Goal: Book appointment/travel/reservation

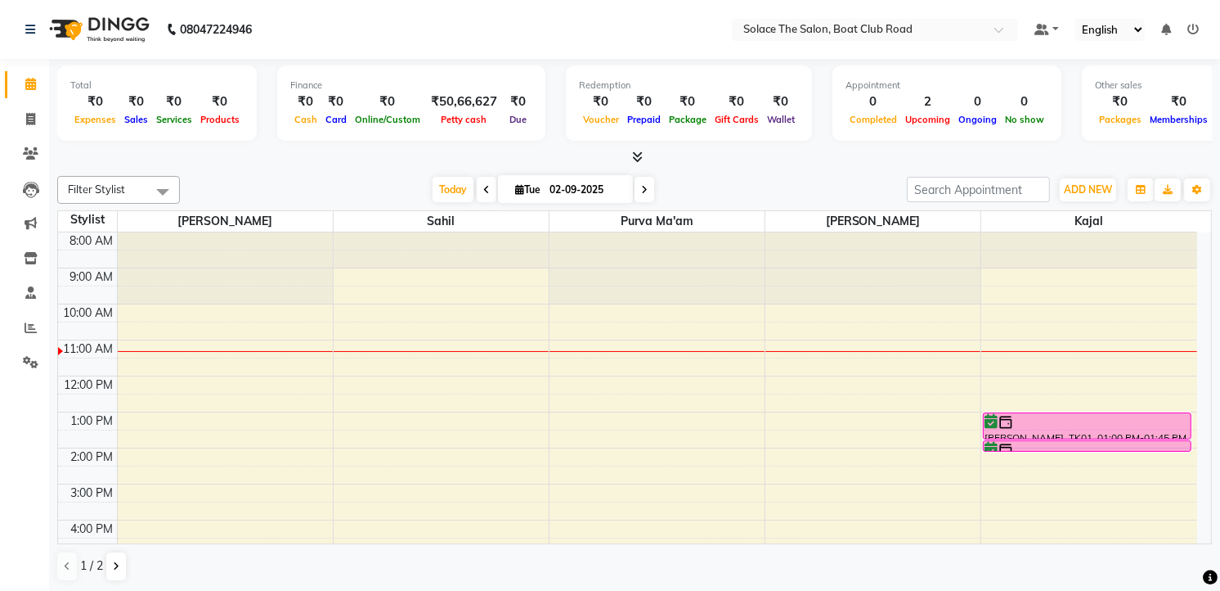
scroll to position [91, 0]
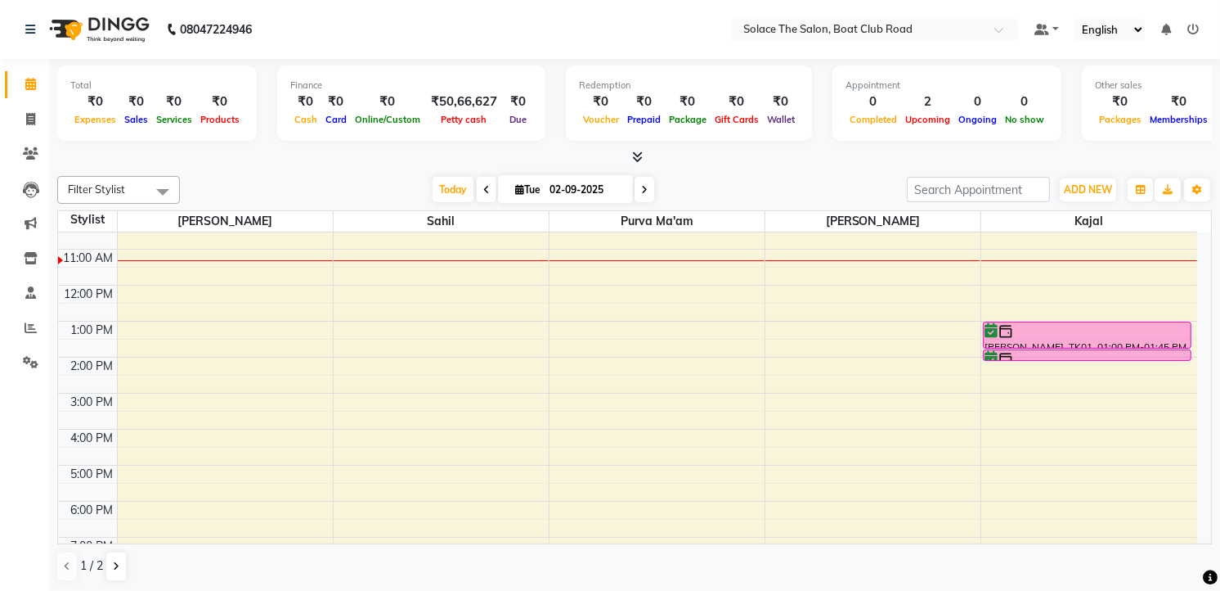
click at [635, 183] on span at bounding box center [645, 189] width 20 height 25
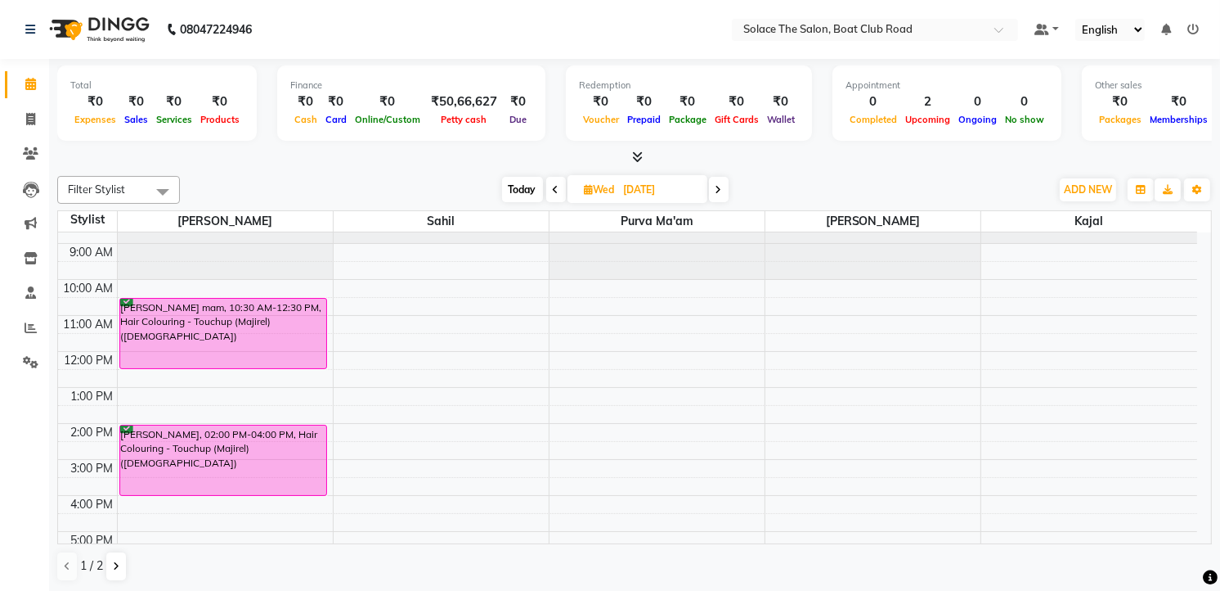
scroll to position [0, 0]
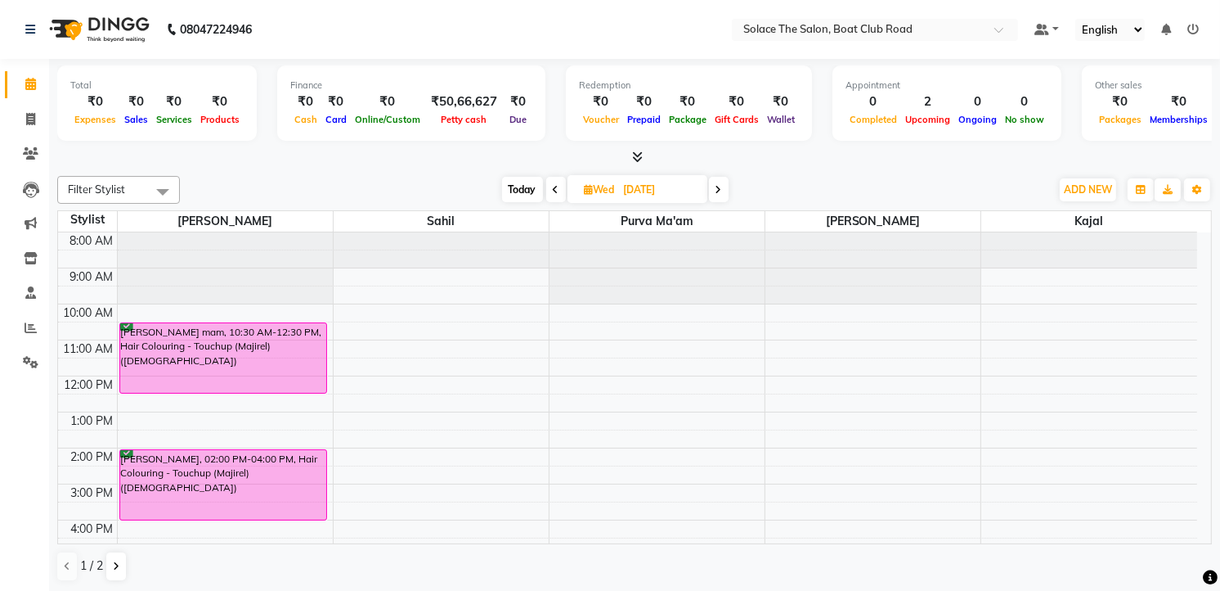
click at [533, 192] on span "Today" at bounding box center [522, 189] width 41 height 25
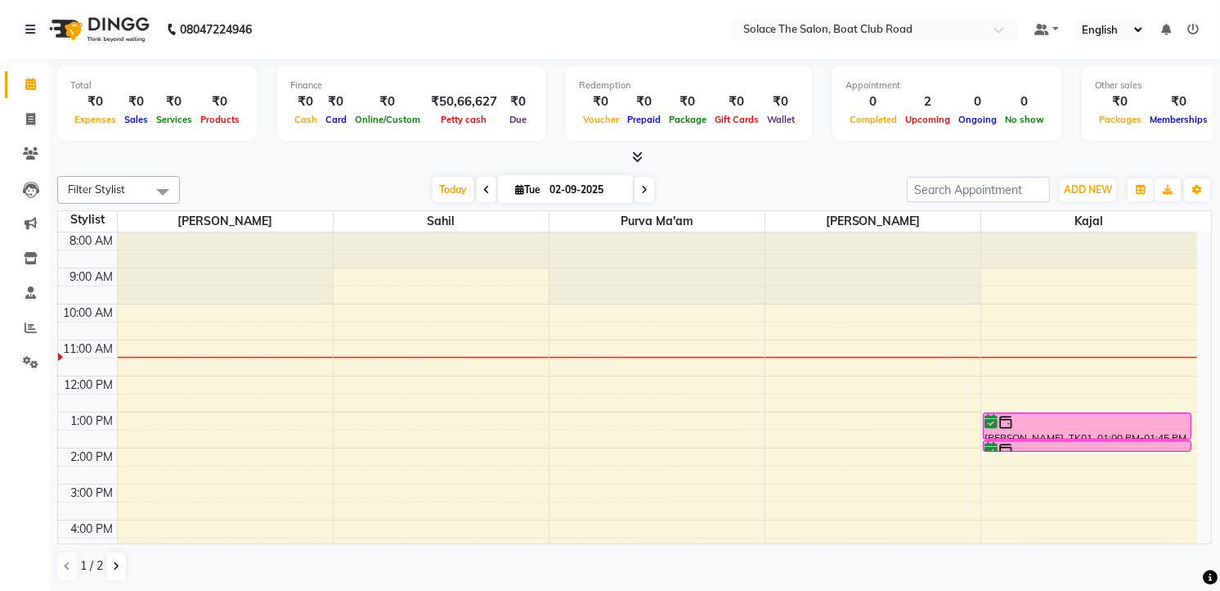
click at [641, 186] on icon at bounding box center [644, 190] width 7 height 10
type input "[DATE]"
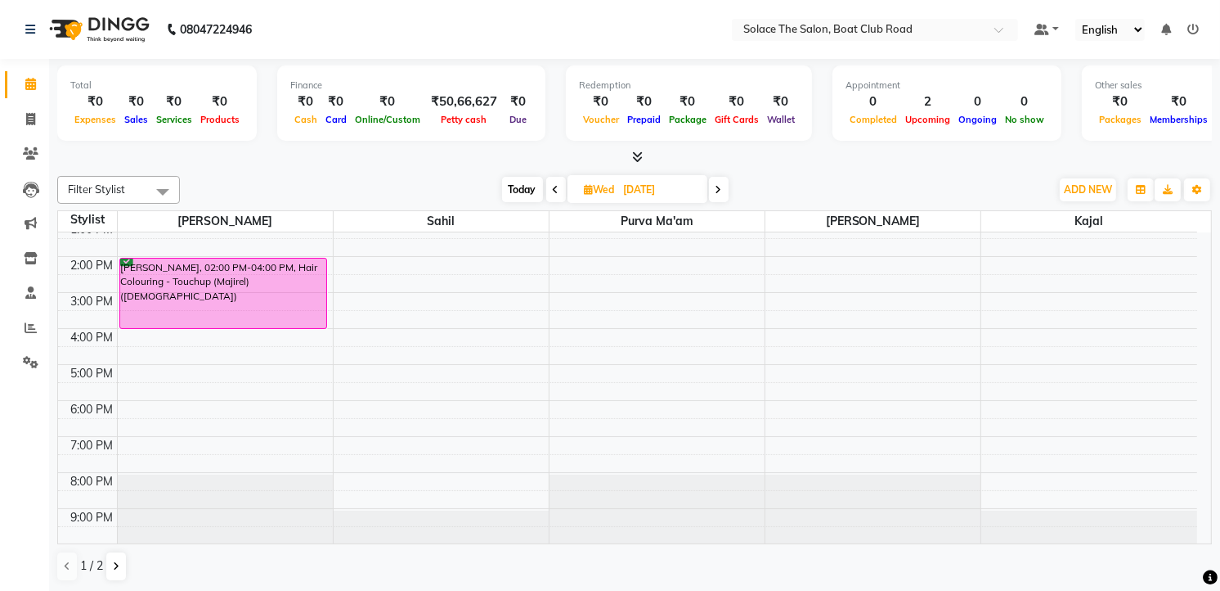
scroll to position [194, 0]
click at [133, 364] on div "8:00 AM 9:00 AM 10:00 AM 11:00 AM 12:00 PM 1:00 PM 2:00 PM 3:00 PM 4:00 PM 5:00…" at bounding box center [627, 289] width 1139 height 503
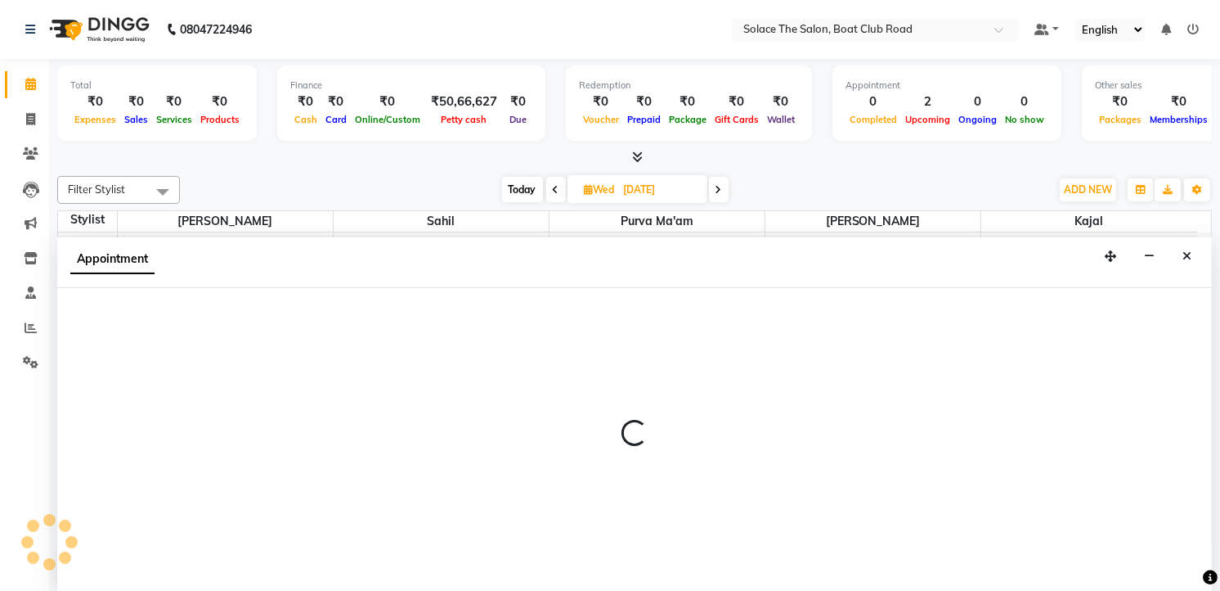
scroll to position [1, 0]
select select "9746"
select select "tentative"
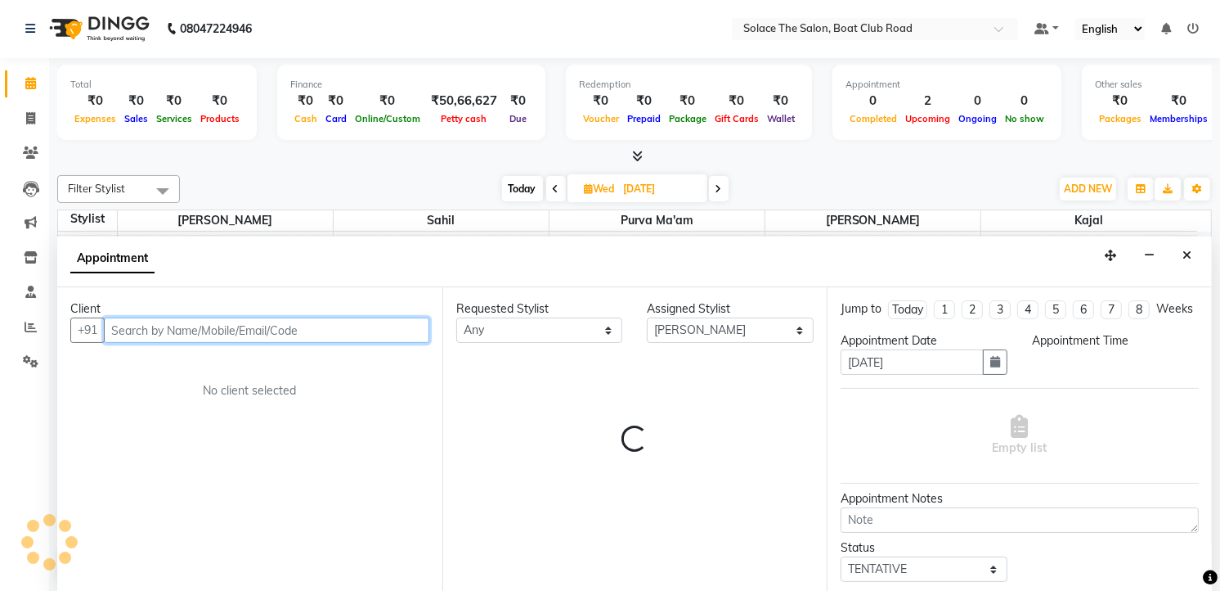
select select "1020"
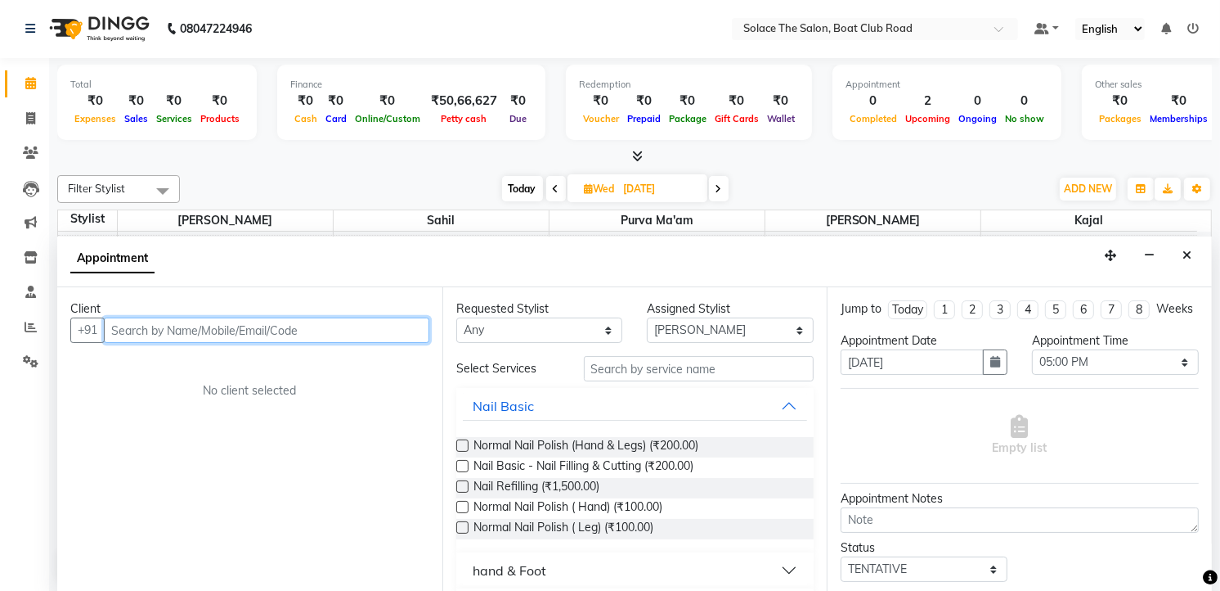
click at [265, 327] on input "text" at bounding box center [267, 329] width 326 height 25
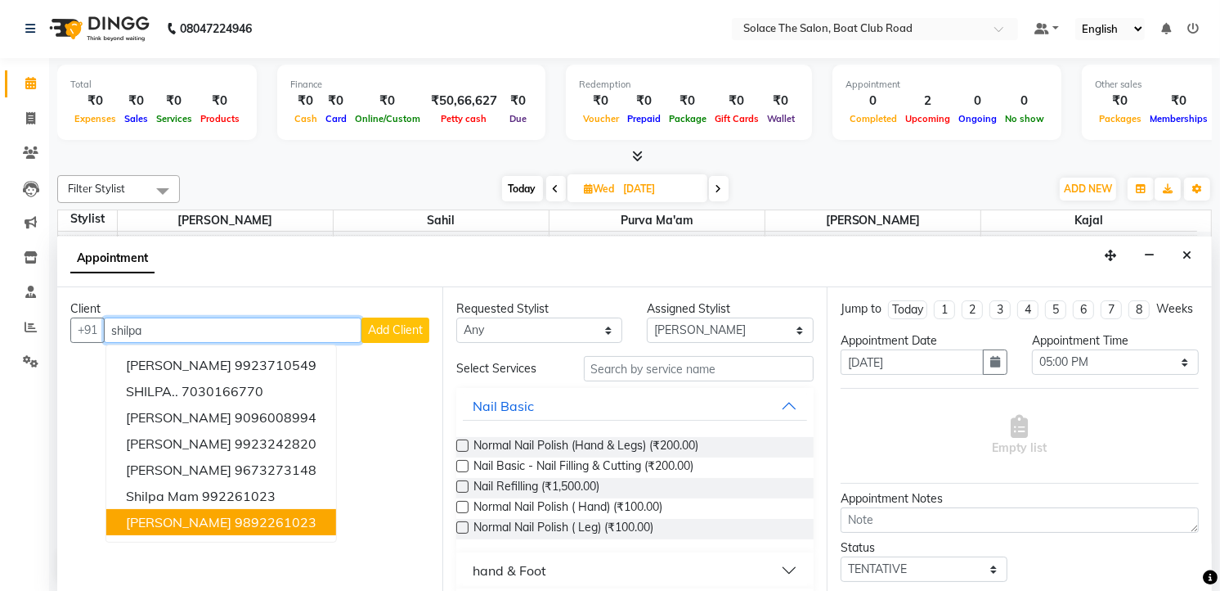
click at [267, 517] on ngb-highlight "9892261023" at bounding box center [276, 522] width 82 height 16
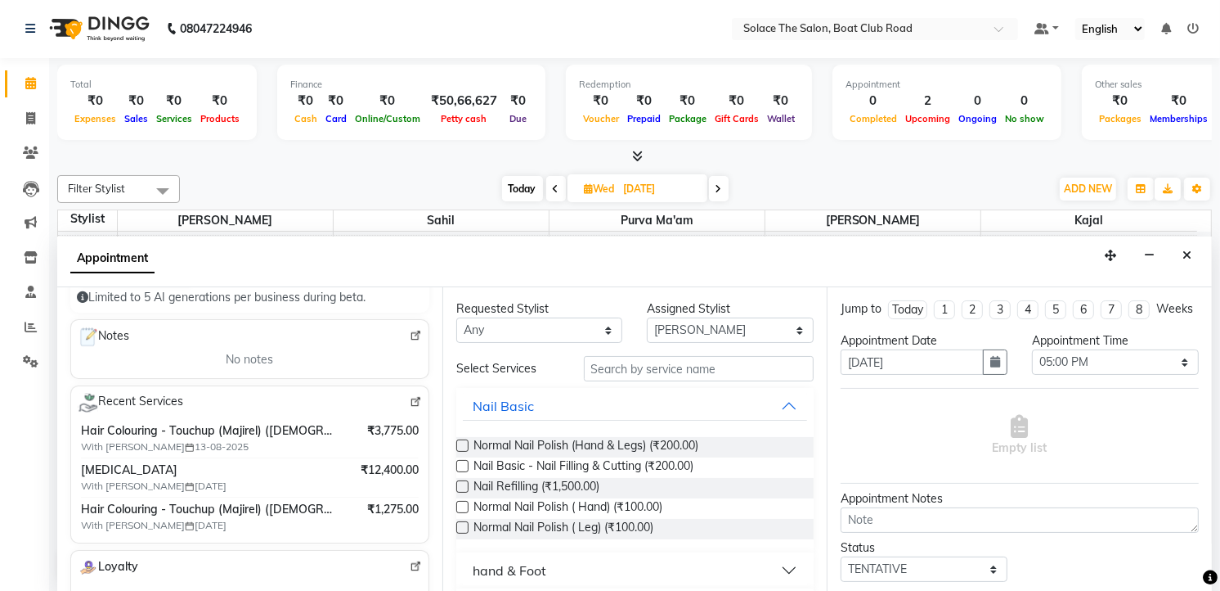
scroll to position [189, 0]
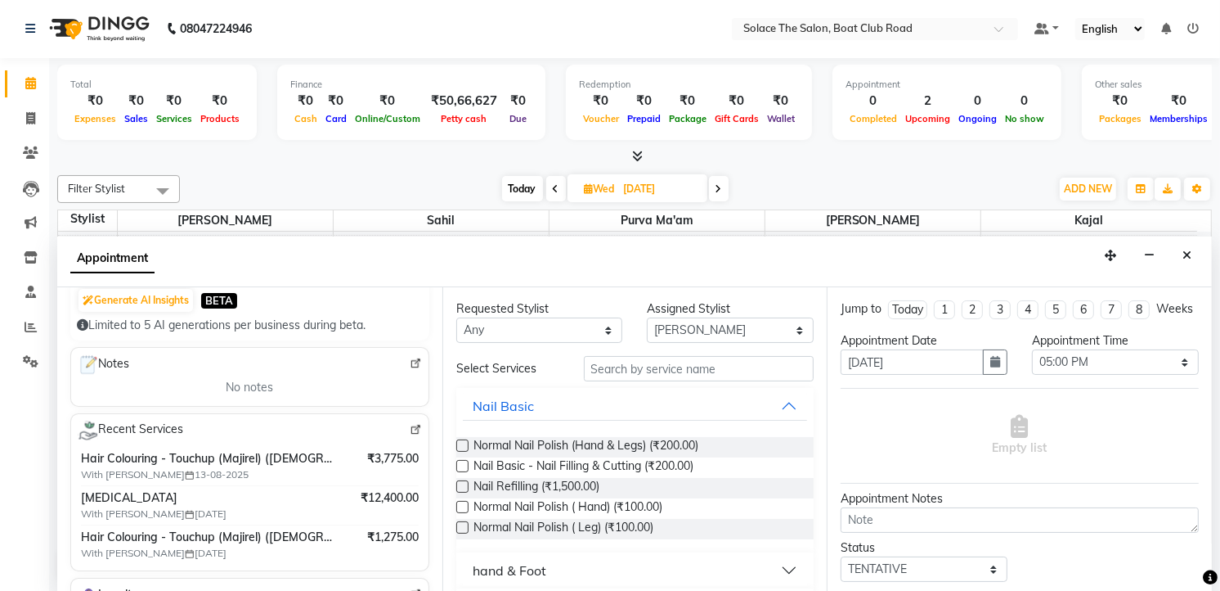
type input "9892261023"
click at [730, 368] on input "text" at bounding box center [699, 368] width 231 height 25
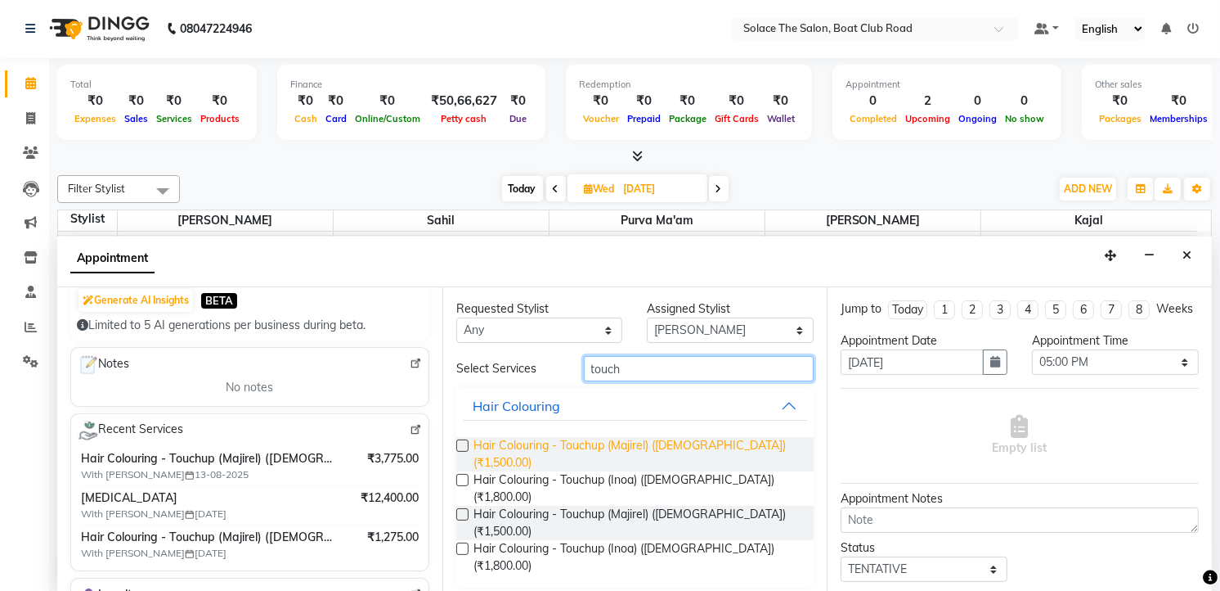
type input "touch"
click at [728, 448] on span "Hair Colouring - Touchup (Majirel) ([DEMOGRAPHIC_DATA]) (₹1,500.00)" at bounding box center [638, 454] width 328 height 34
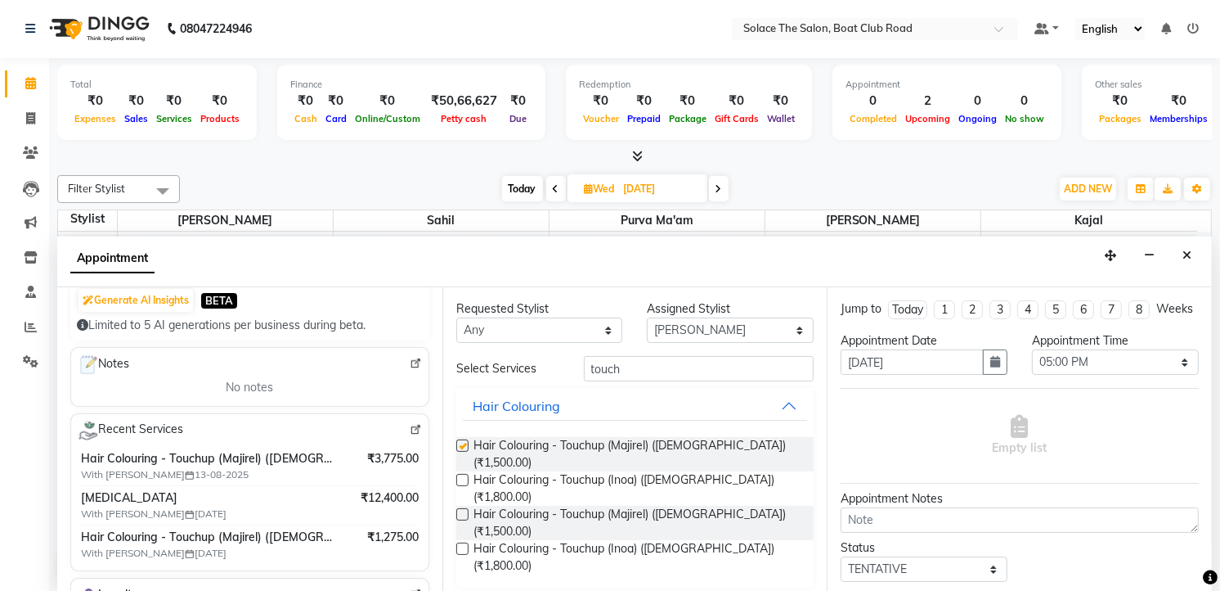
checkbox input "false"
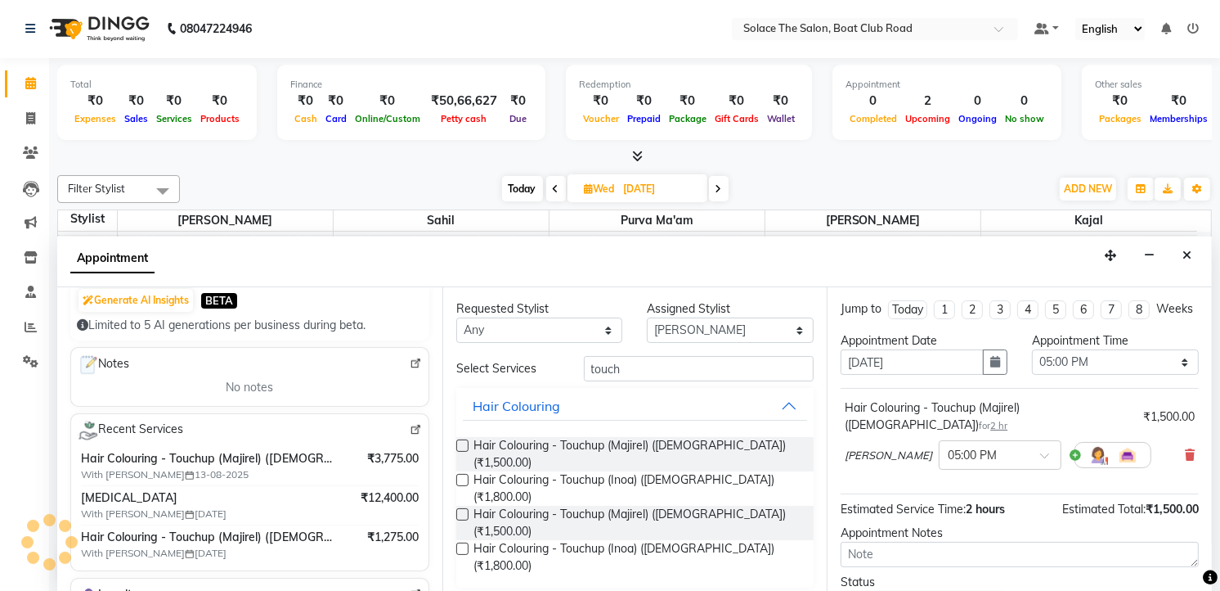
scroll to position [126, 0]
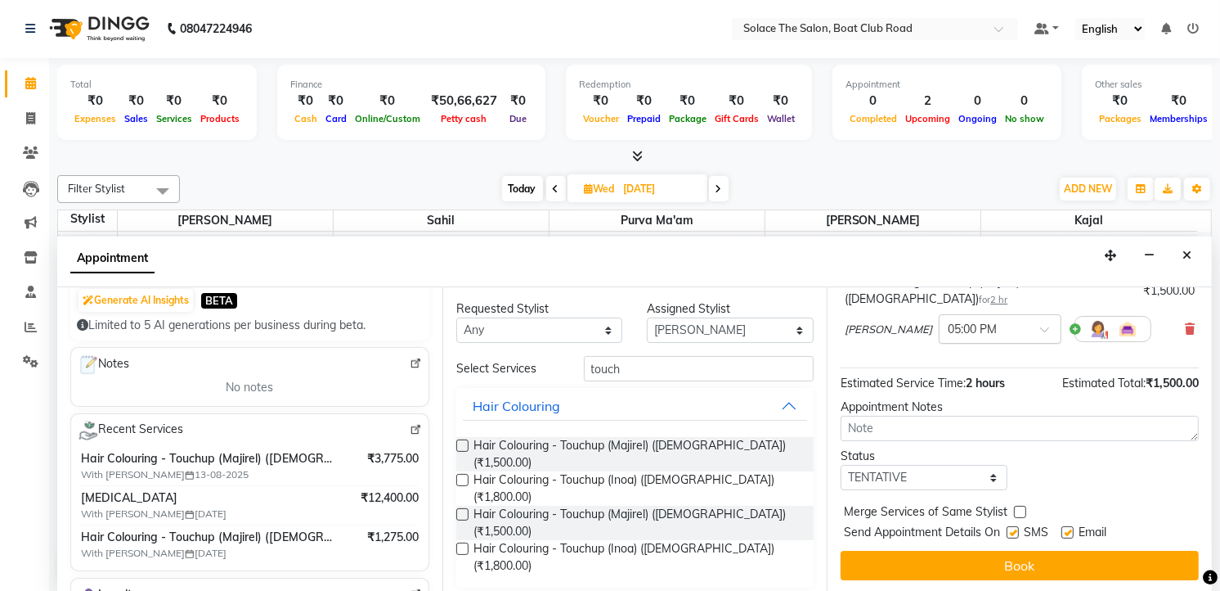
click at [970, 321] on input "text" at bounding box center [984, 327] width 72 height 17
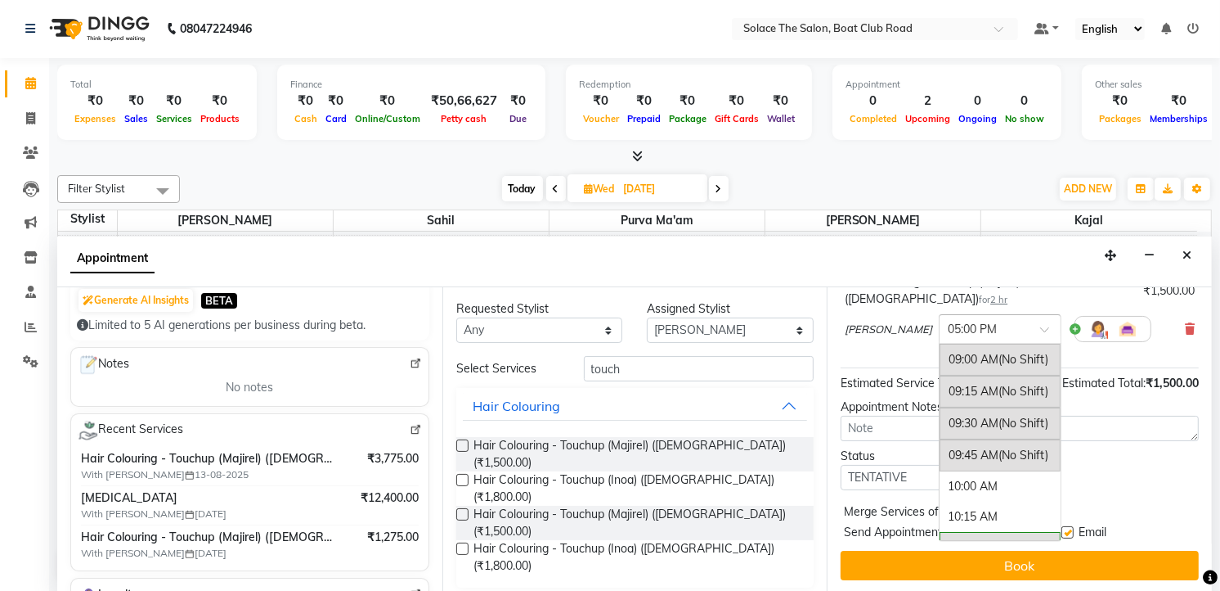
scroll to position [1003, 0]
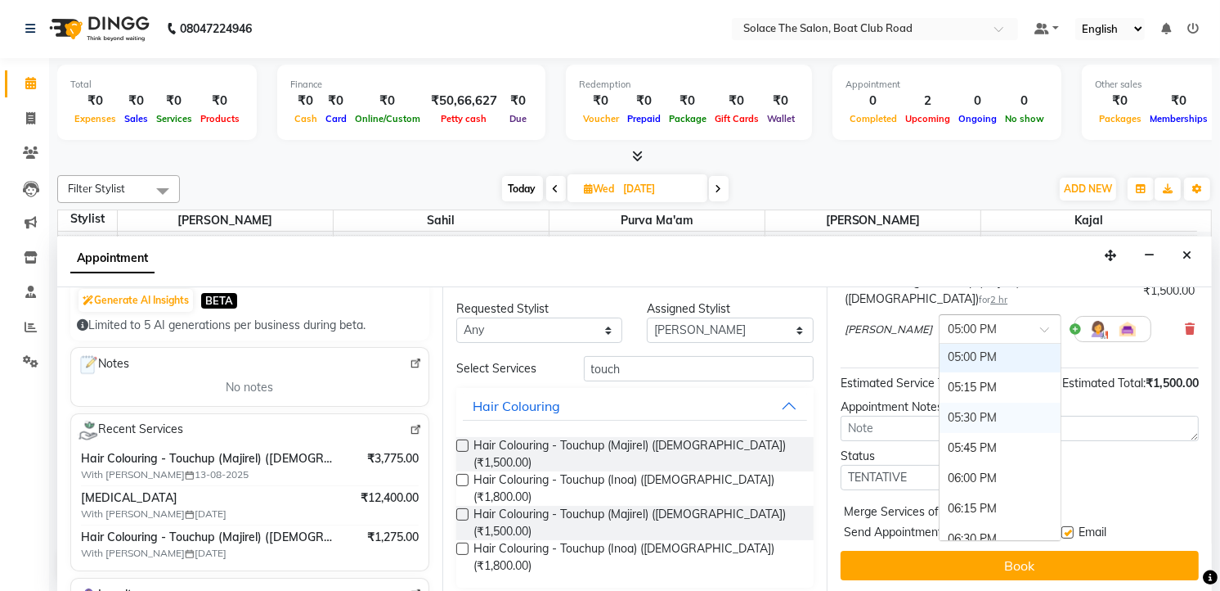
click at [960, 411] on div "05:30 PM" at bounding box center [1000, 417] width 121 height 30
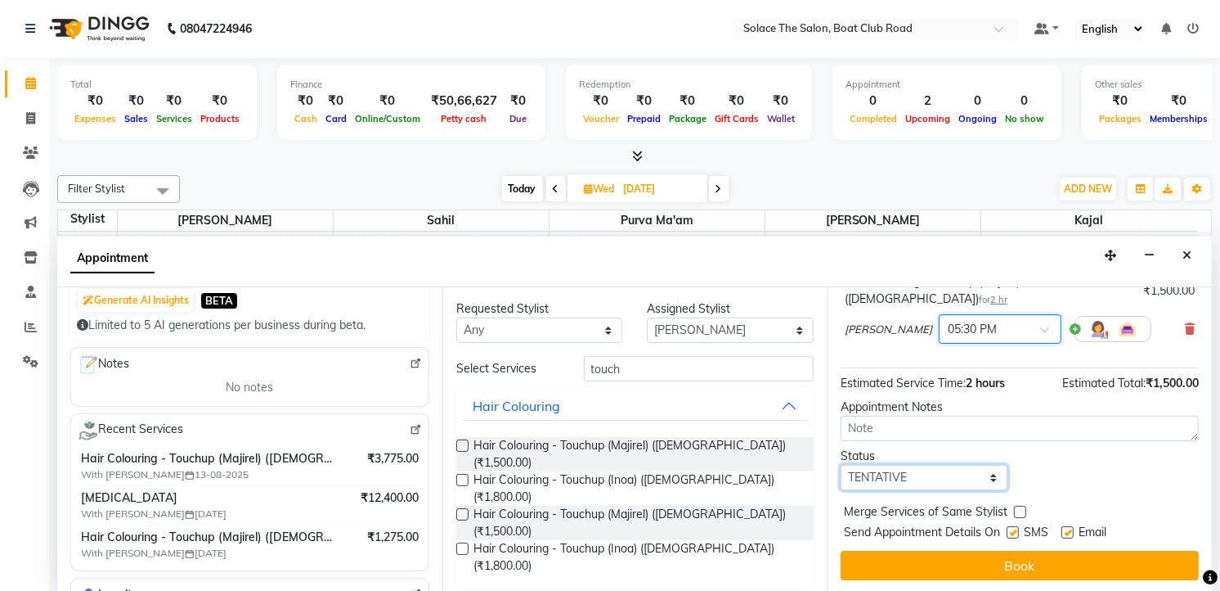
click at [955, 474] on select "Select TENTATIVE CONFIRM UPCOMING" at bounding box center [924, 477] width 167 height 25
select select "confirm booking"
click at [841, 465] on select "Select TENTATIVE CONFIRM UPCOMING" at bounding box center [924, 477] width 167 height 25
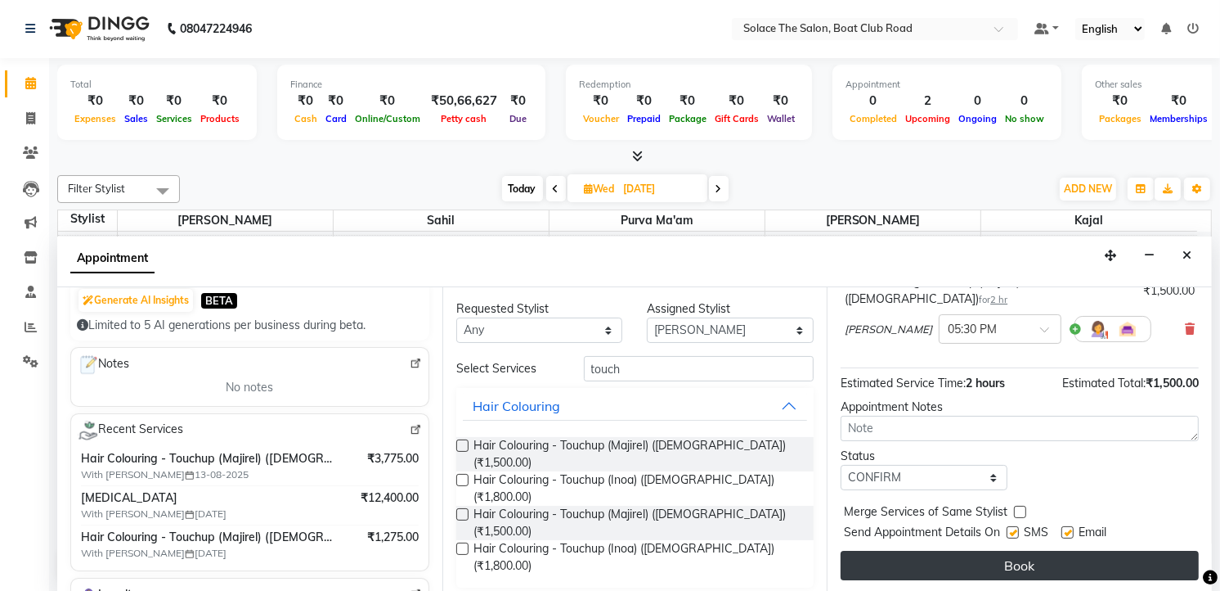
click at [978, 567] on button "Book" at bounding box center [1020, 564] width 358 height 29
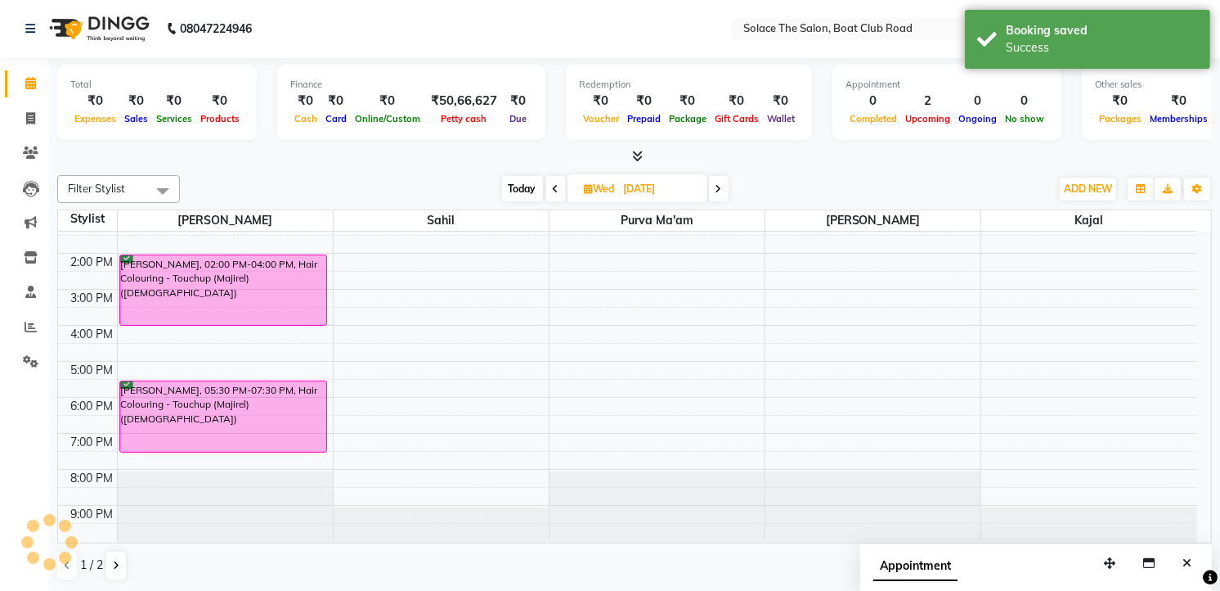
scroll to position [0, 0]
click at [526, 189] on span "Today" at bounding box center [522, 189] width 41 height 25
type input "02-09-2025"
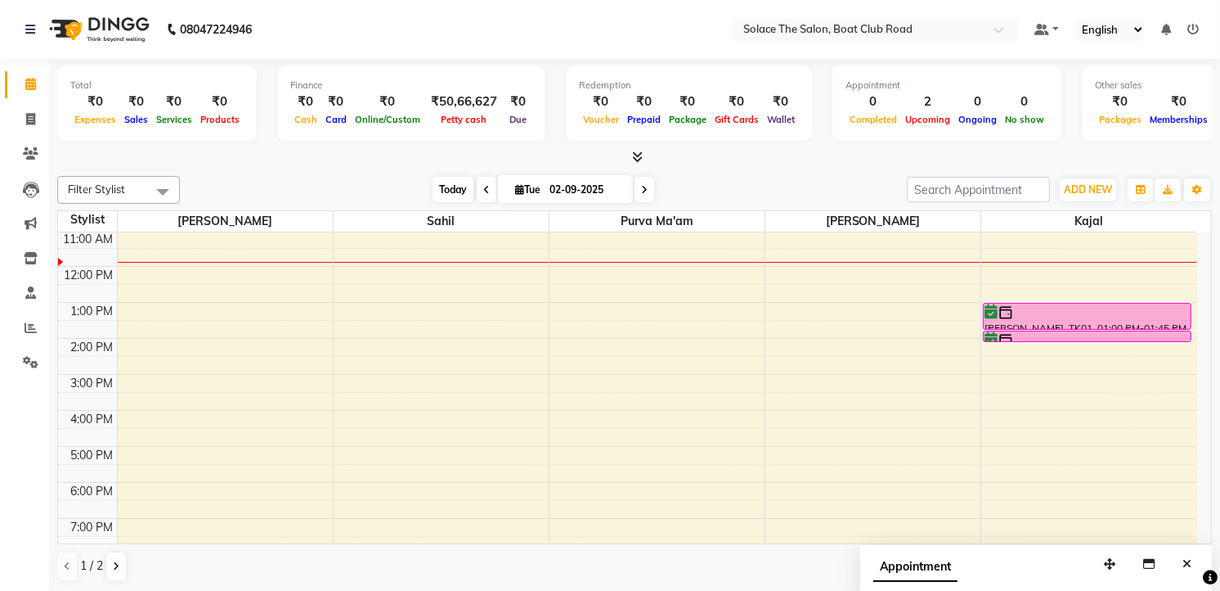
scroll to position [1, 0]
click at [119, 271] on div "8:00 AM 9:00 AM 10:00 AM 11:00 AM 12:00 PM 1:00 PM 2:00 PM 3:00 PM 4:00 PM 5:00…" at bounding box center [627, 373] width 1139 height 503
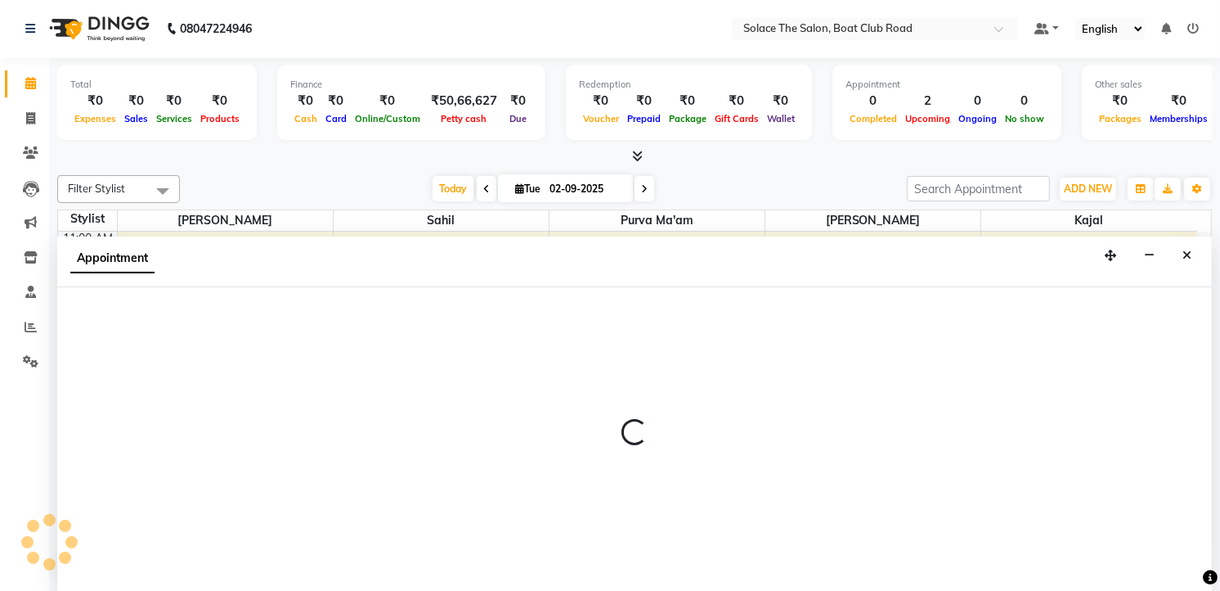
select select "9746"
select select "tentative"
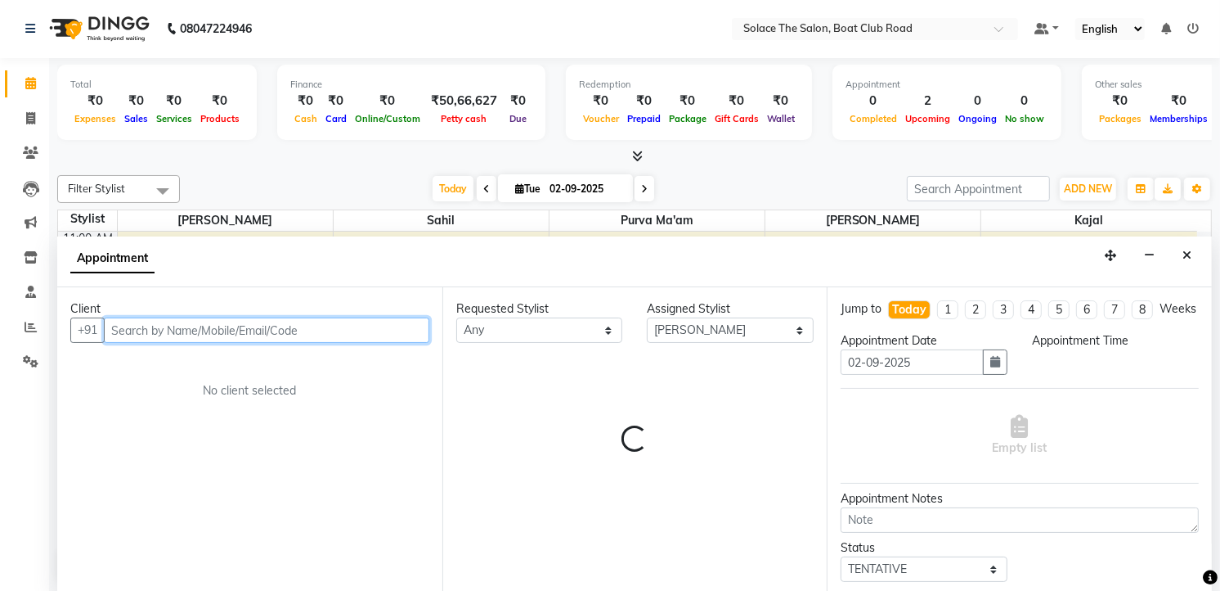
select select "720"
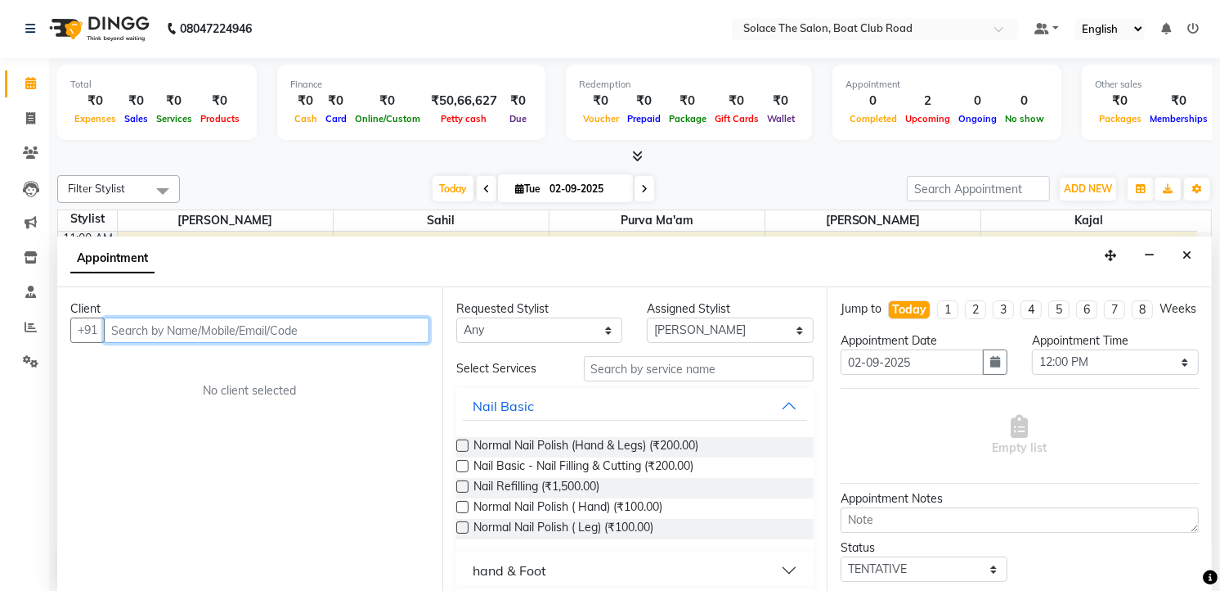
click at [227, 326] on input "text" at bounding box center [267, 329] width 326 height 25
type input "e"
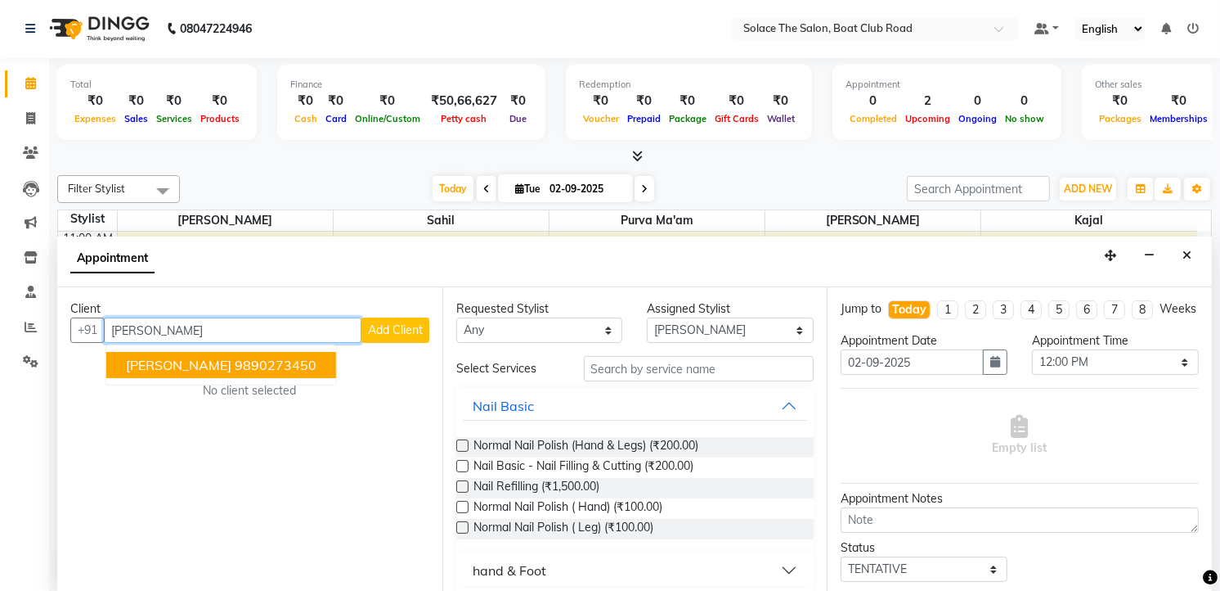
click at [271, 362] on ngb-highlight "9890273450" at bounding box center [276, 365] width 82 height 16
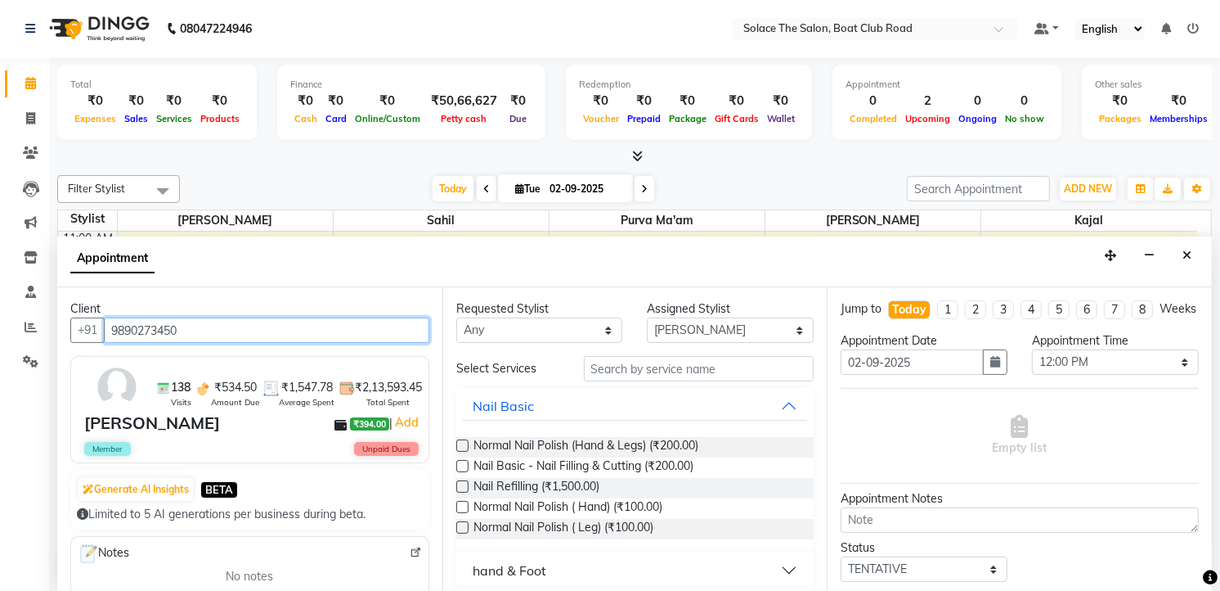
type input "9890273450"
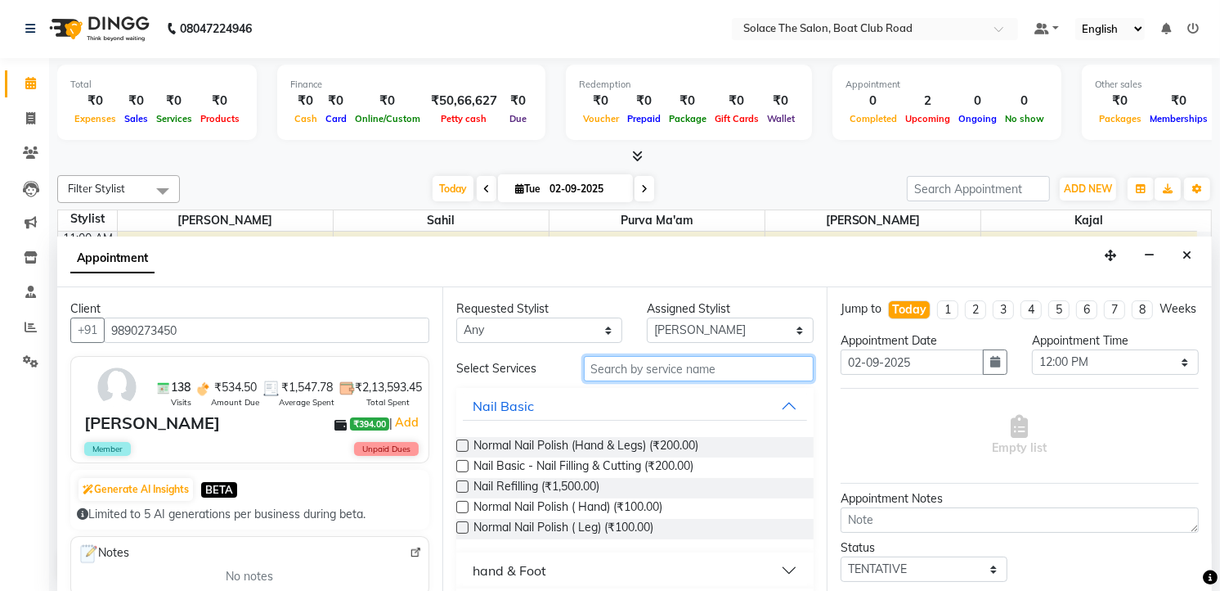
click at [663, 369] on input "text" at bounding box center [699, 368] width 231 height 25
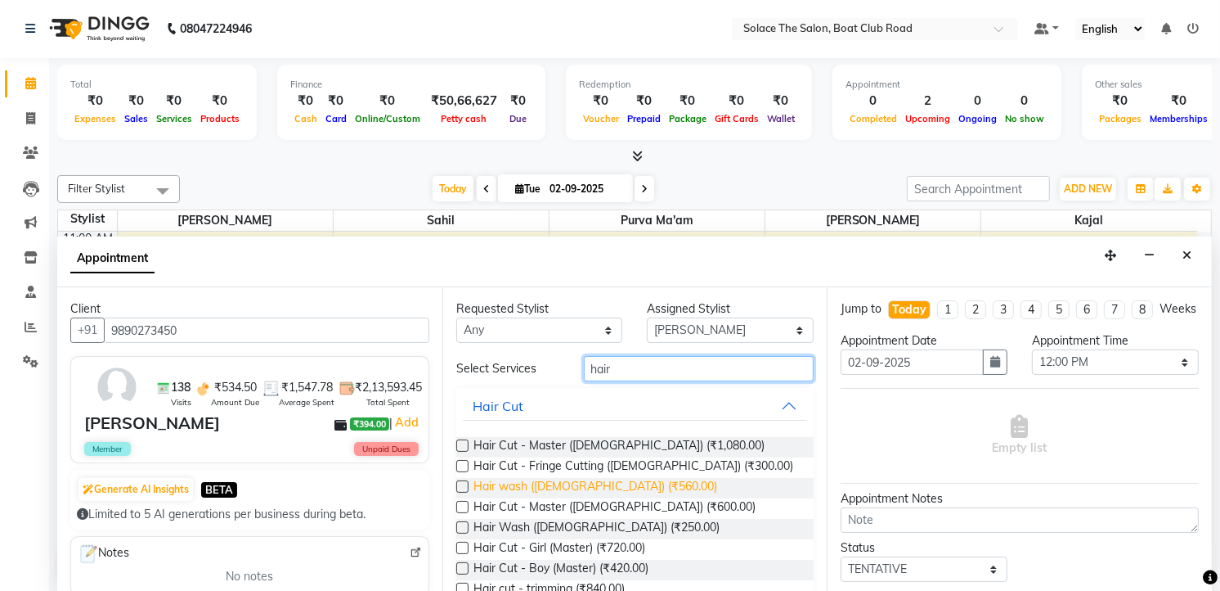
type input "hair"
click at [601, 491] on span "Hair wash ([DEMOGRAPHIC_DATA]) (₹560.00)" at bounding box center [596, 488] width 244 height 20
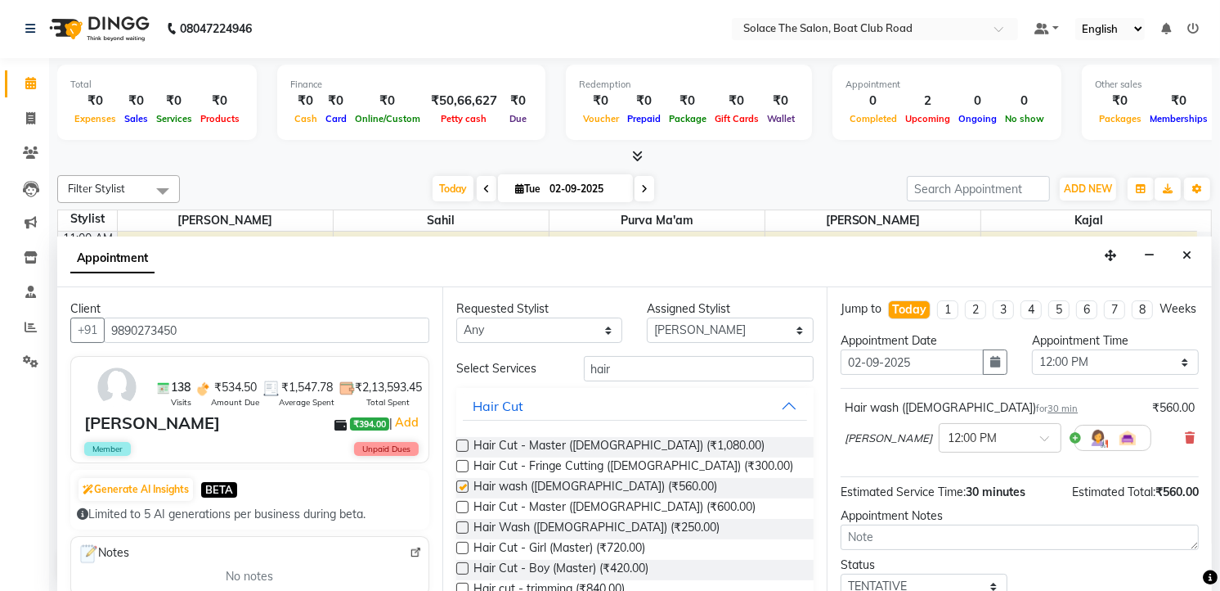
checkbox input "false"
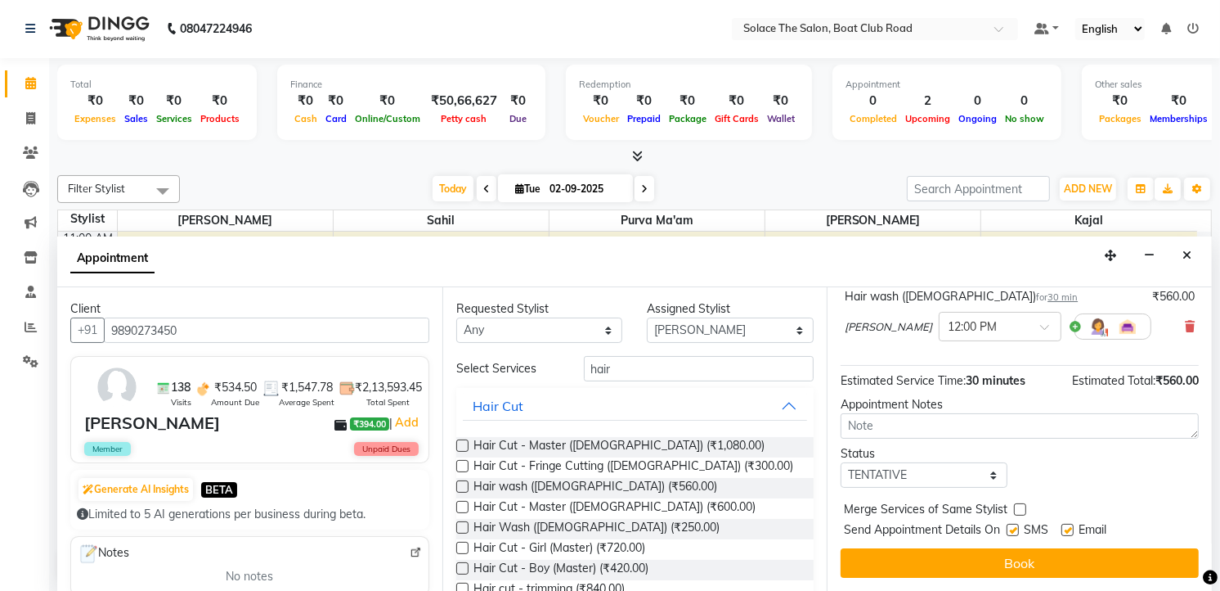
scroll to position [126, 0]
click at [977, 478] on select "Select TENTATIVE CONFIRM CHECK-IN UPCOMING" at bounding box center [924, 474] width 167 height 25
click at [841, 462] on select "Select TENTATIVE CONFIRM CHECK-IN UPCOMING" at bounding box center [924, 474] width 167 height 25
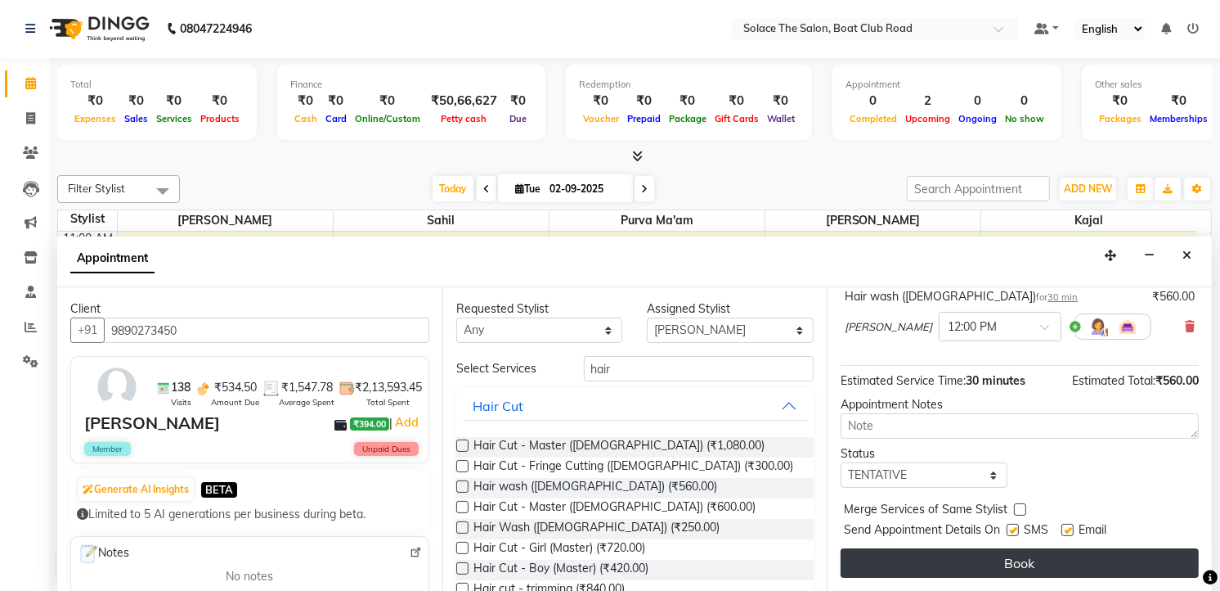
click at [993, 565] on button "Book" at bounding box center [1020, 562] width 358 height 29
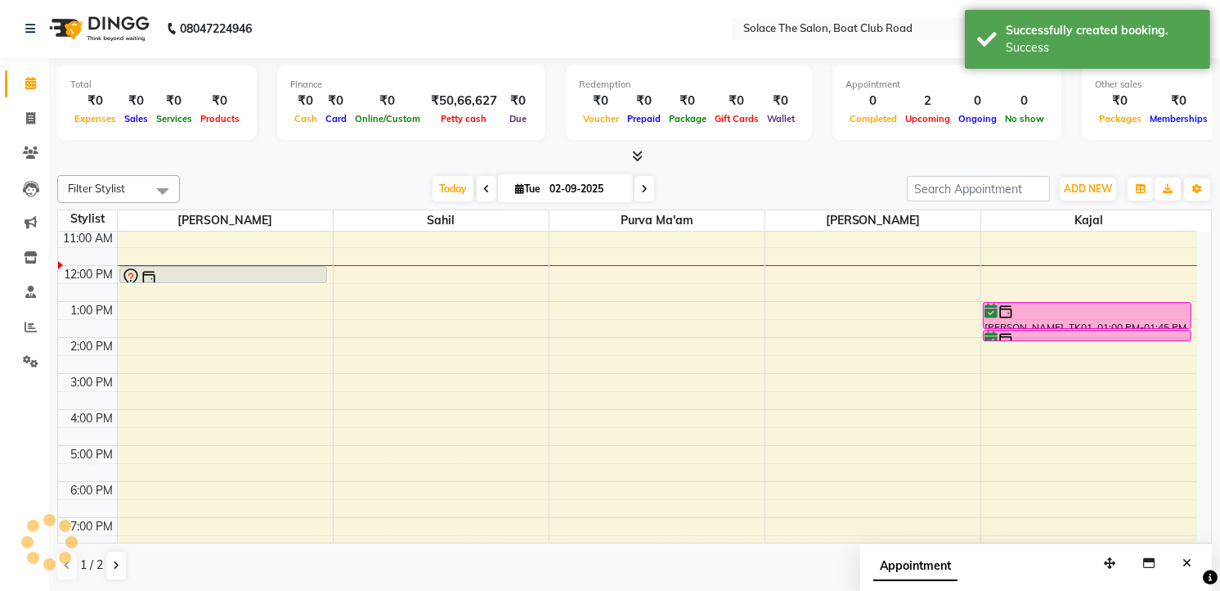
scroll to position [0, 0]
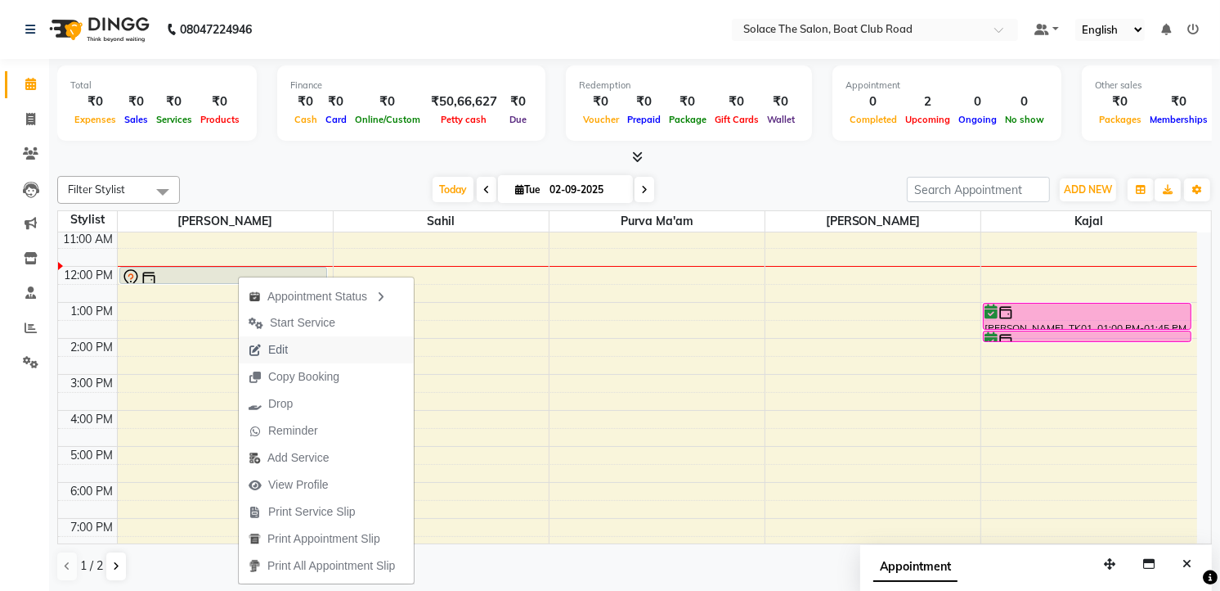
click at [297, 342] on span "Edit" at bounding box center [268, 349] width 59 height 27
select select "tentative"
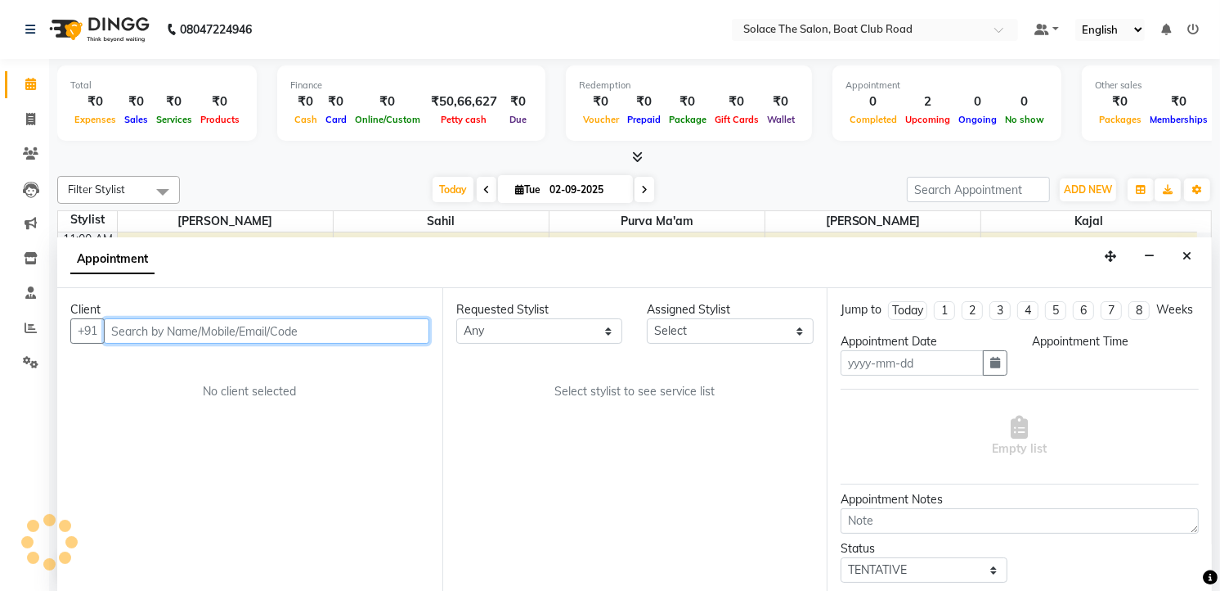
scroll to position [1, 0]
type input "02-09-2025"
select select "720"
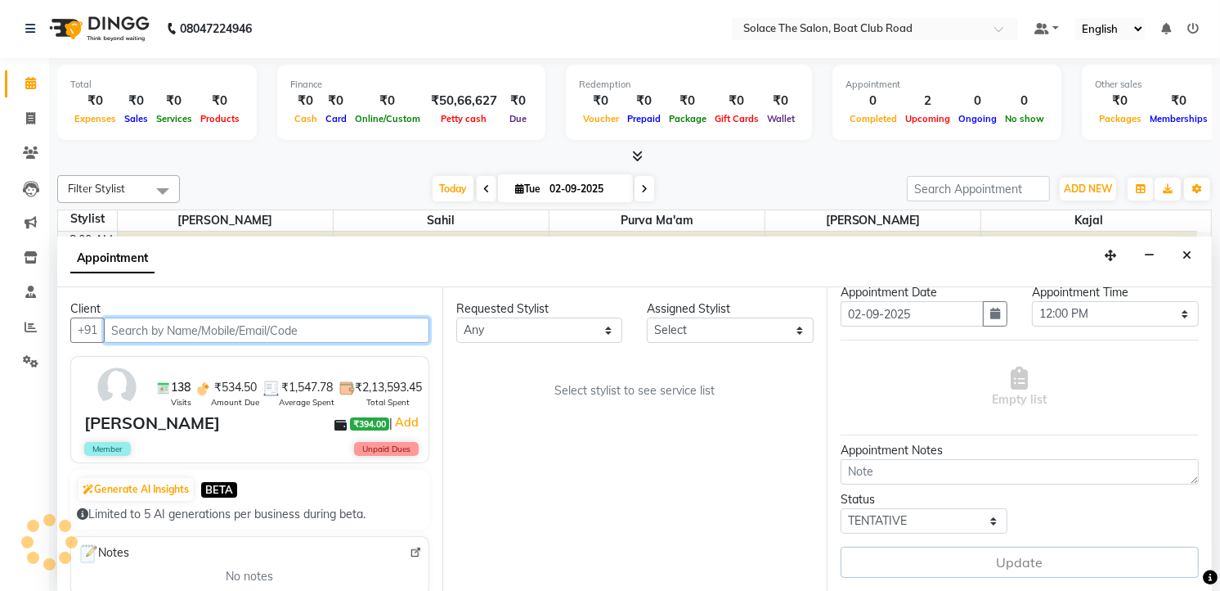
select select "9746"
select select "720"
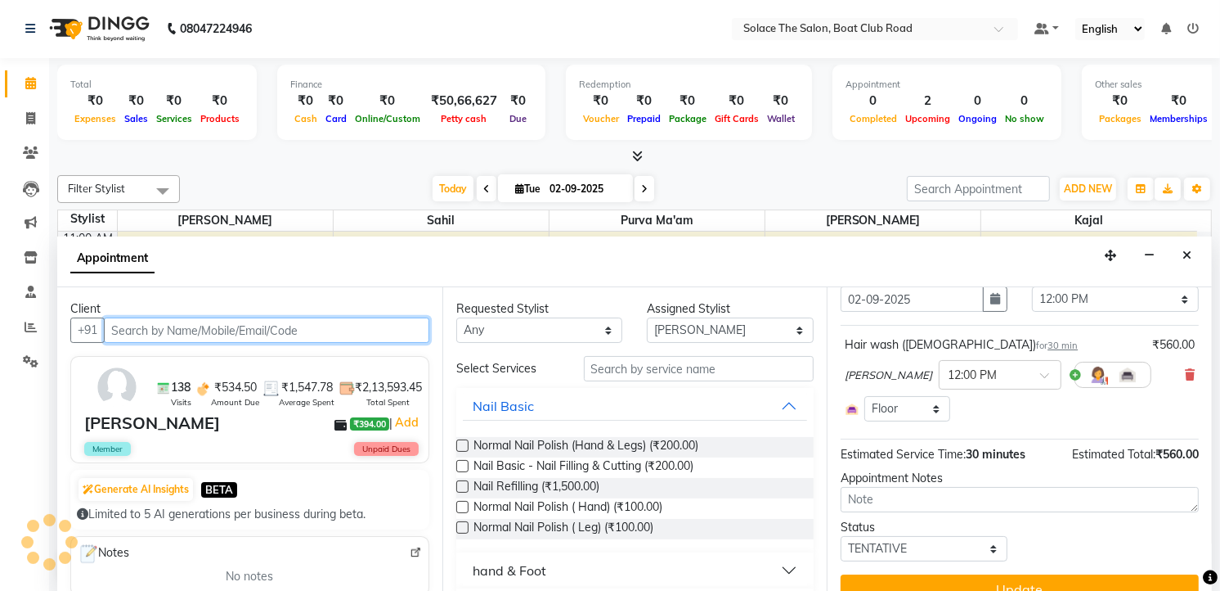
scroll to position [104, 0]
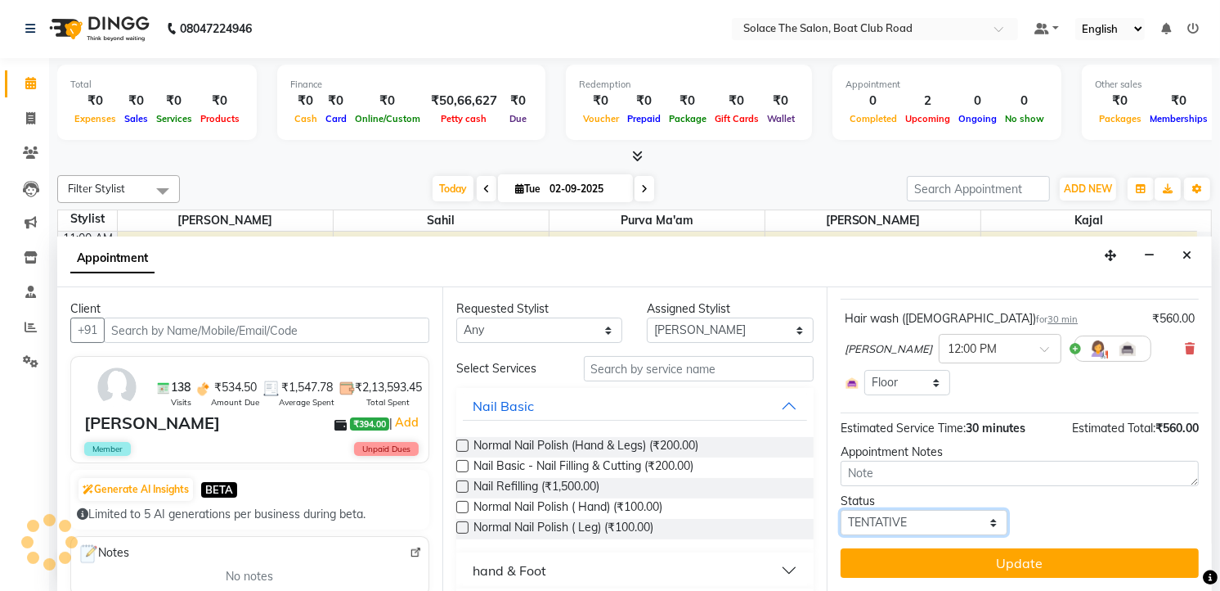
click at [962, 516] on select "Select TENTATIVE CONFIRM CHECK-IN UPCOMING" at bounding box center [924, 522] width 167 height 25
select select "confirm booking"
click at [841, 510] on select "Select TENTATIVE CONFIRM CHECK-IN UPCOMING" at bounding box center [924, 522] width 167 height 25
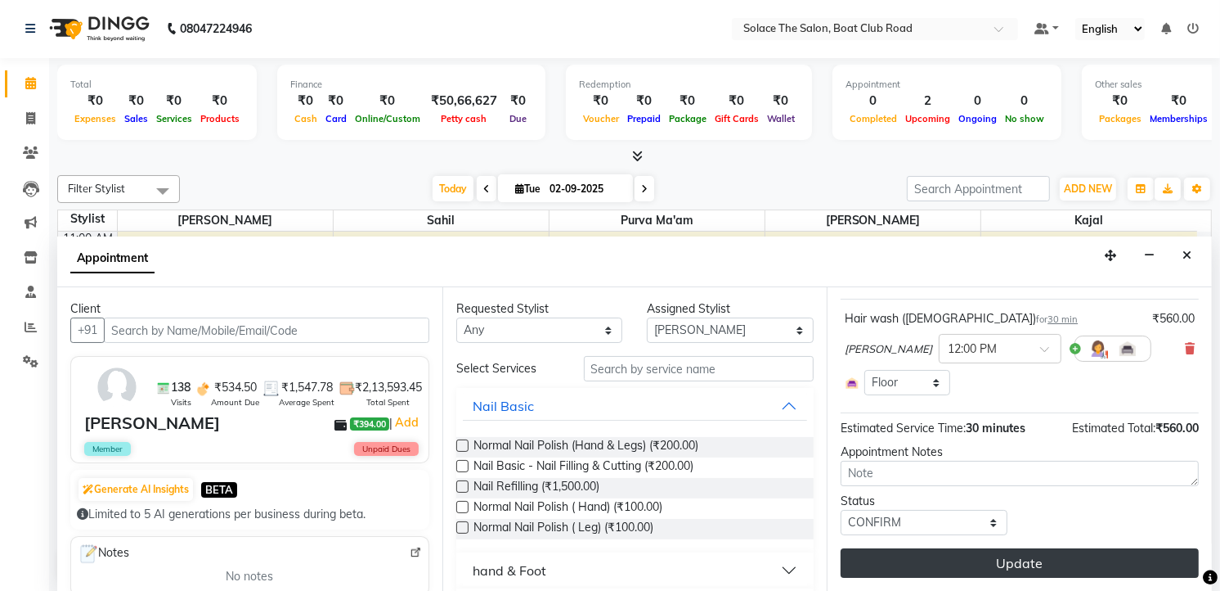
click at [995, 569] on button "Update" at bounding box center [1020, 562] width 358 height 29
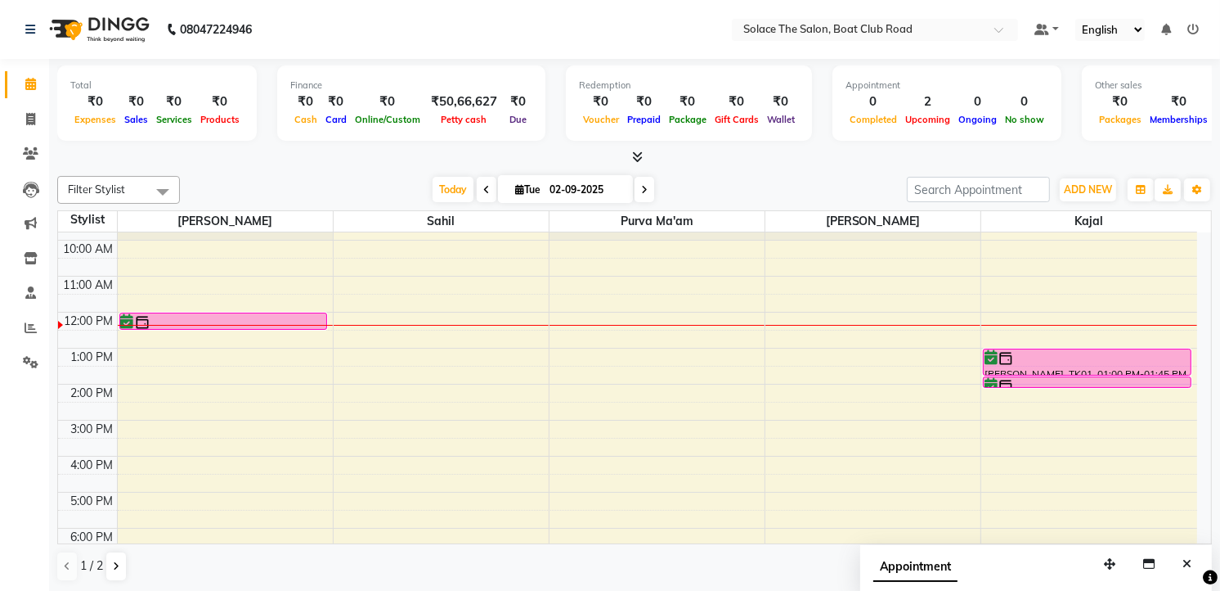
scroll to position [12, 0]
